Goal: Find specific page/section: Find specific page/section

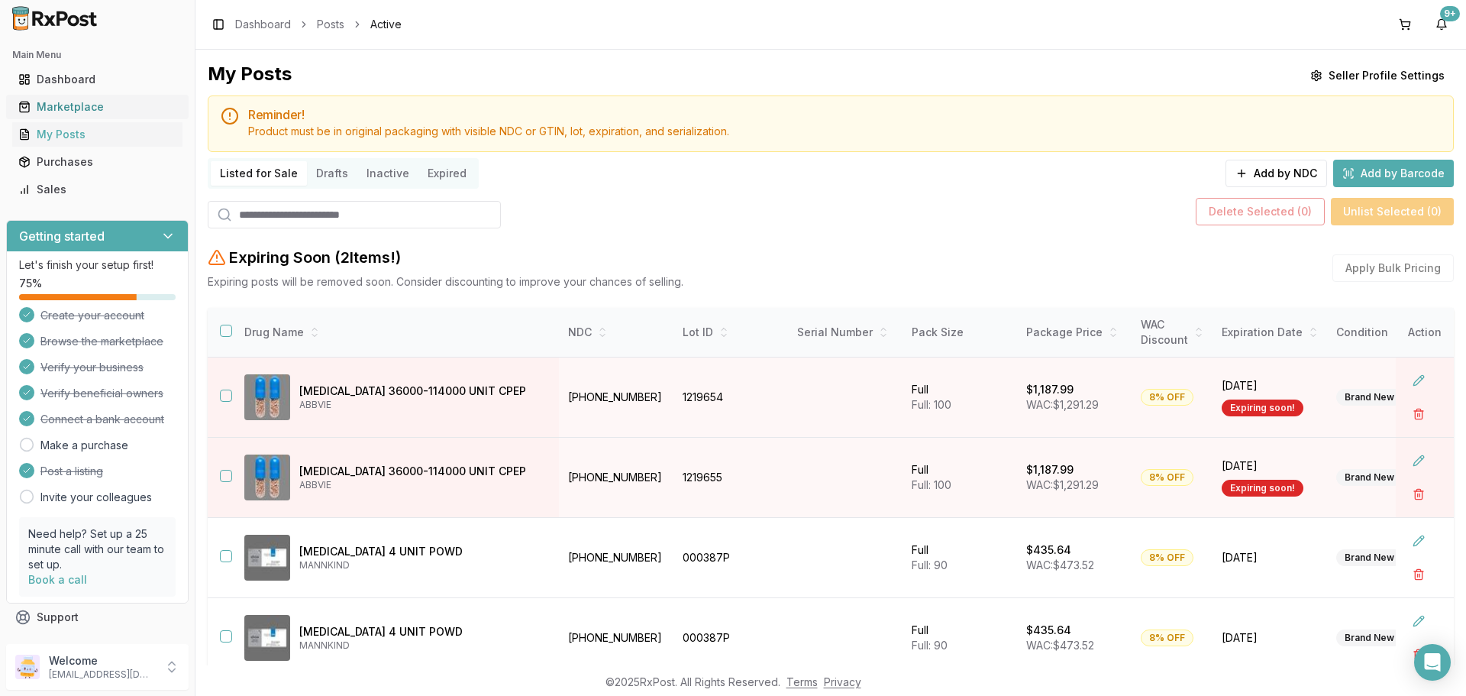
click at [96, 106] on div "Marketplace" at bounding box center [97, 106] width 158 height 15
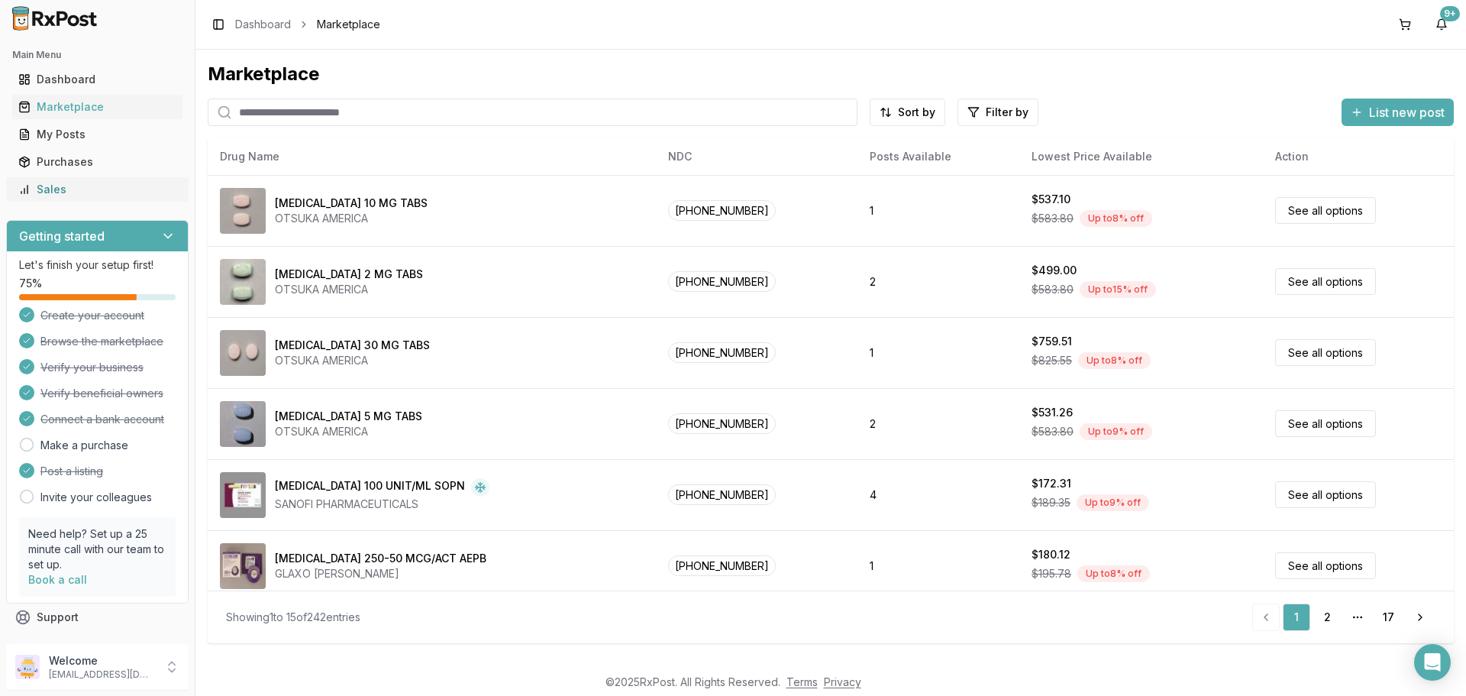
click at [121, 189] on div "Sales" at bounding box center [97, 189] width 158 height 15
